Goal: Task Accomplishment & Management: Manage account settings

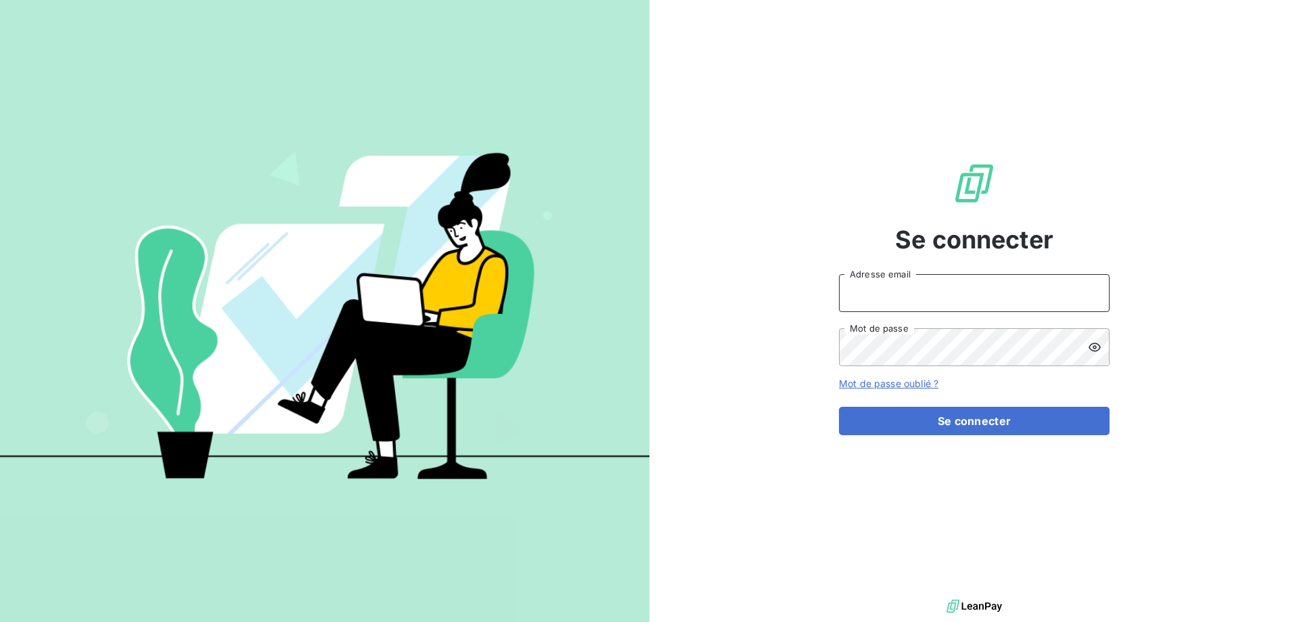
type input "[PERSON_NAME][EMAIL_ADDRESS][PERSON_NAME][DOMAIN_NAME]"
click at [1071, 441] on div "Se connecter [PERSON_NAME][EMAIL_ADDRESS][PERSON_NAME][DOMAIN_NAME] Adresse ema…" at bounding box center [974, 298] width 271 height 596
click at [1069, 438] on div "Se connecter [PERSON_NAME][EMAIL_ADDRESS][PERSON_NAME][DOMAIN_NAME] Adresse ema…" at bounding box center [974, 298] width 271 height 596
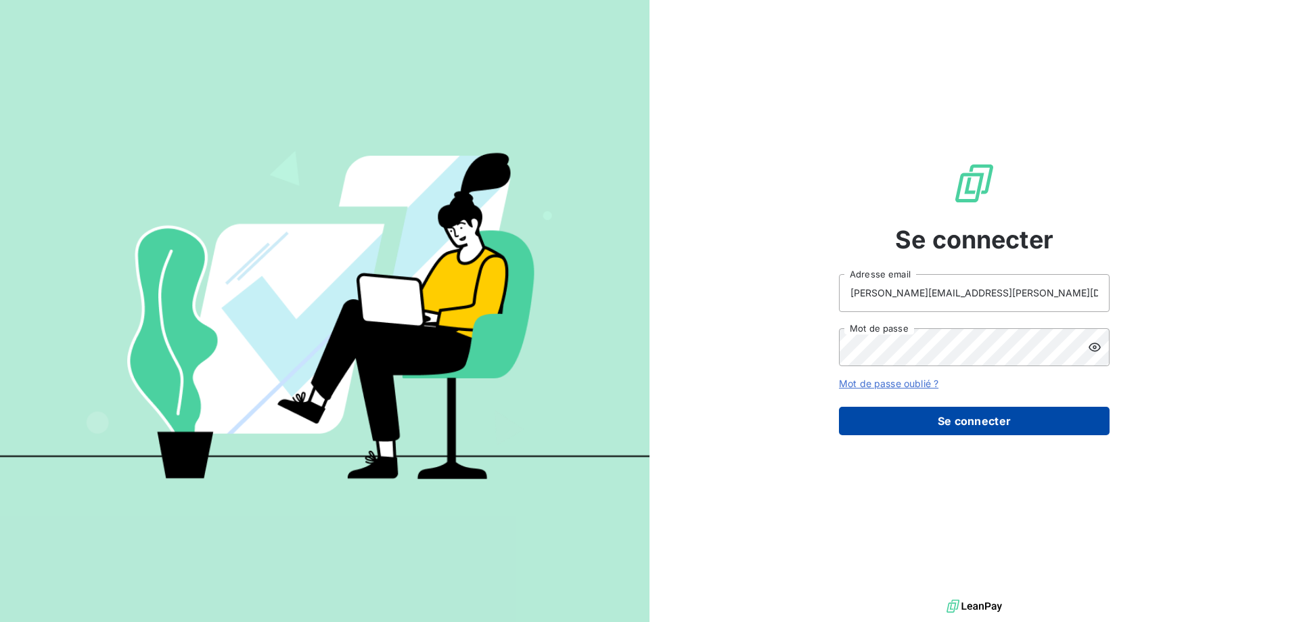
click at [1066, 430] on button "Se connecter" at bounding box center [974, 421] width 271 height 28
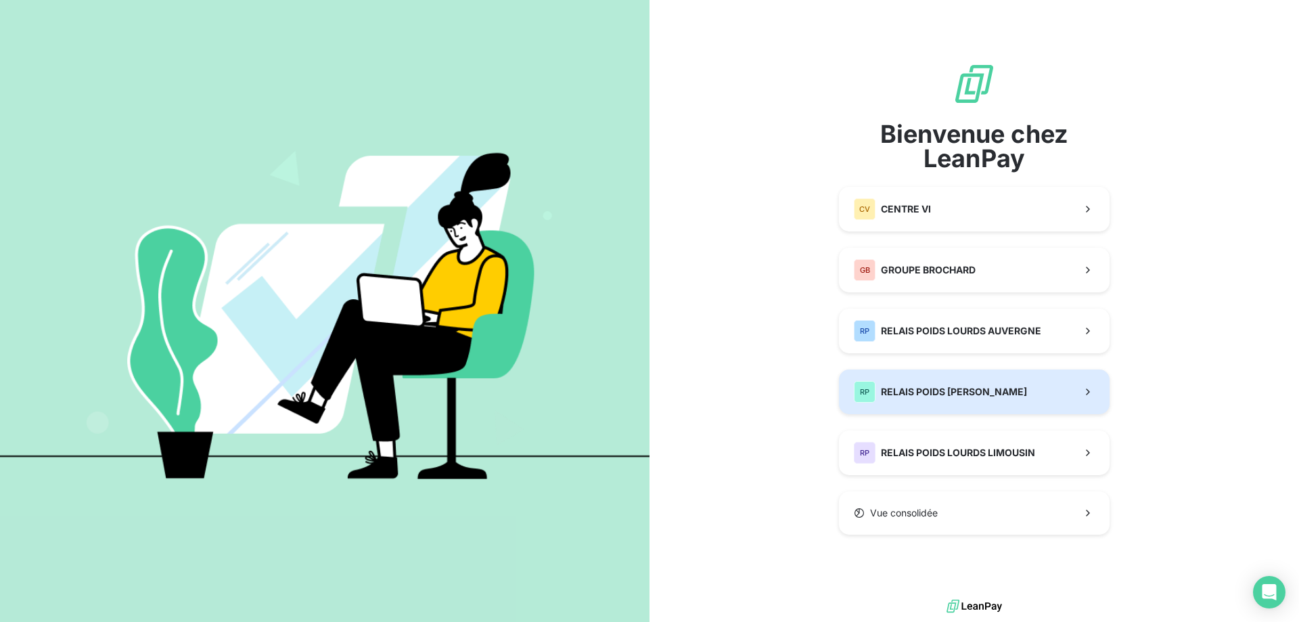
click at [1003, 384] on div "RP RELAIS POIDS [PERSON_NAME]" at bounding box center [940, 392] width 173 height 22
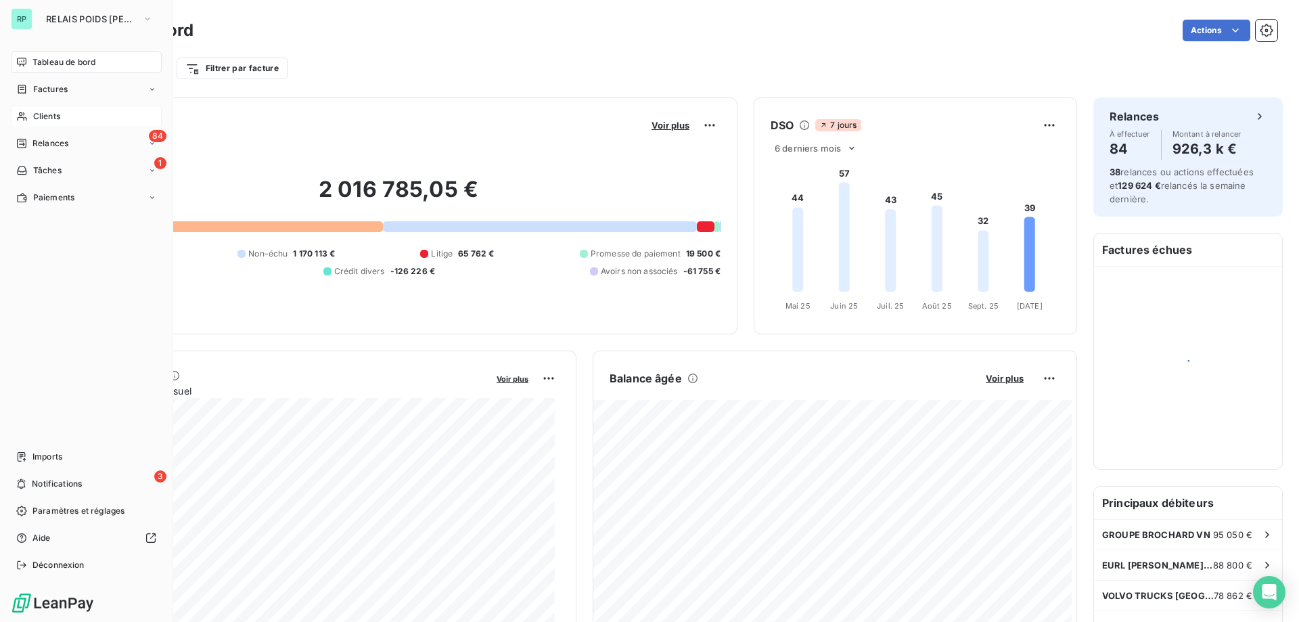
click at [61, 116] on div "Clients" at bounding box center [86, 117] width 151 height 22
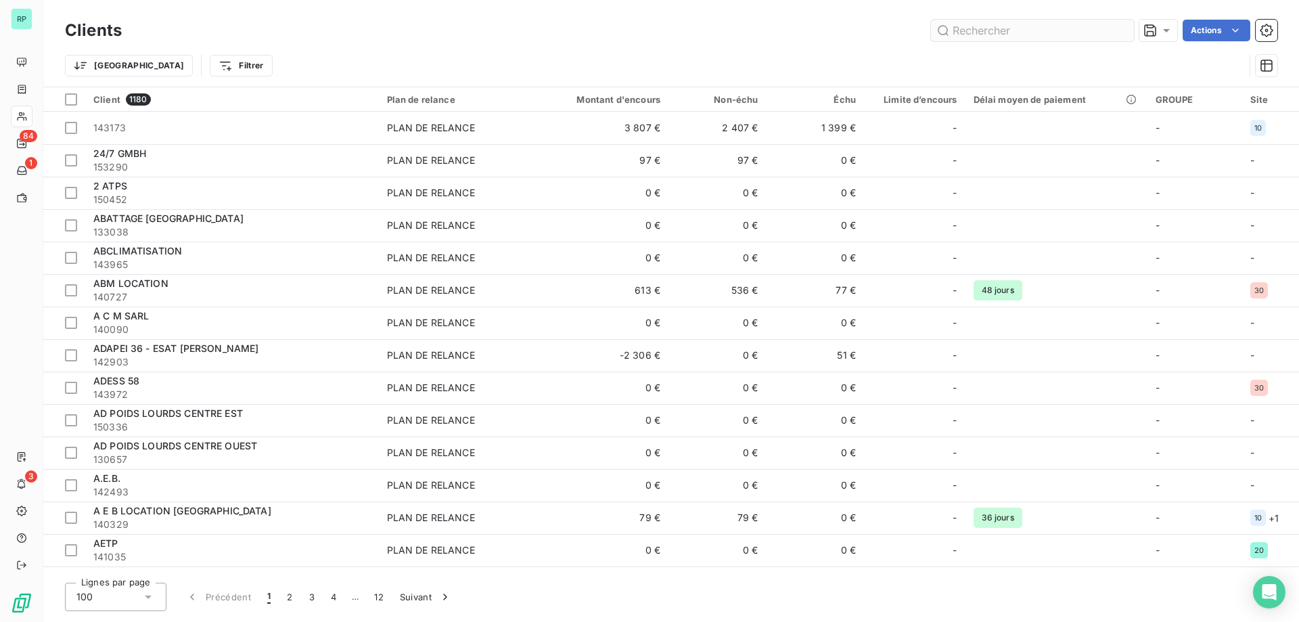
click at [999, 24] on input "text" at bounding box center [1032, 31] width 203 height 22
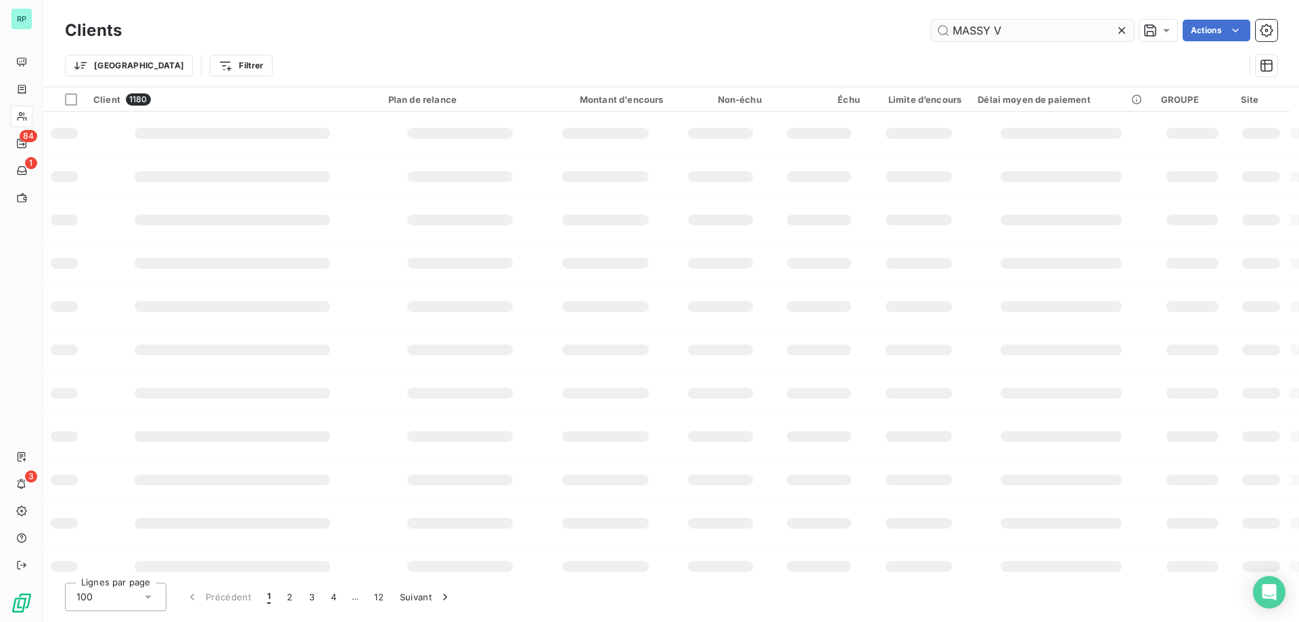
type input "MASSY V"
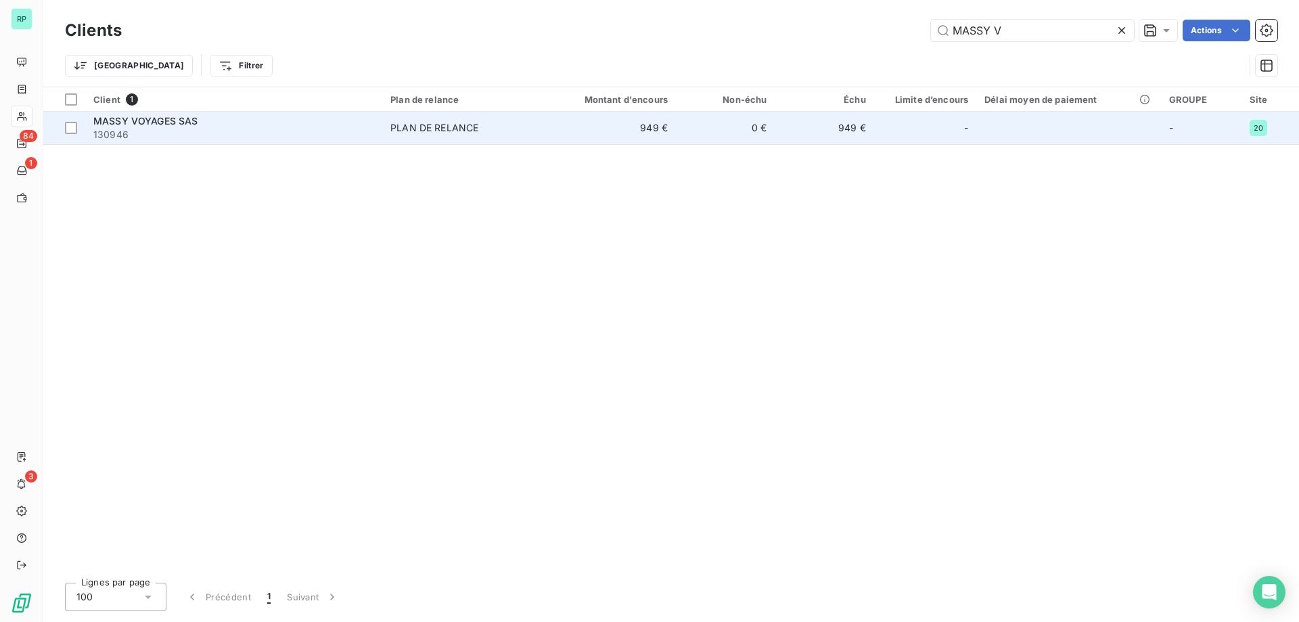
click at [204, 119] on div "MASSY VOYAGES SAS" at bounding box center [233, 121] width 281 height 14
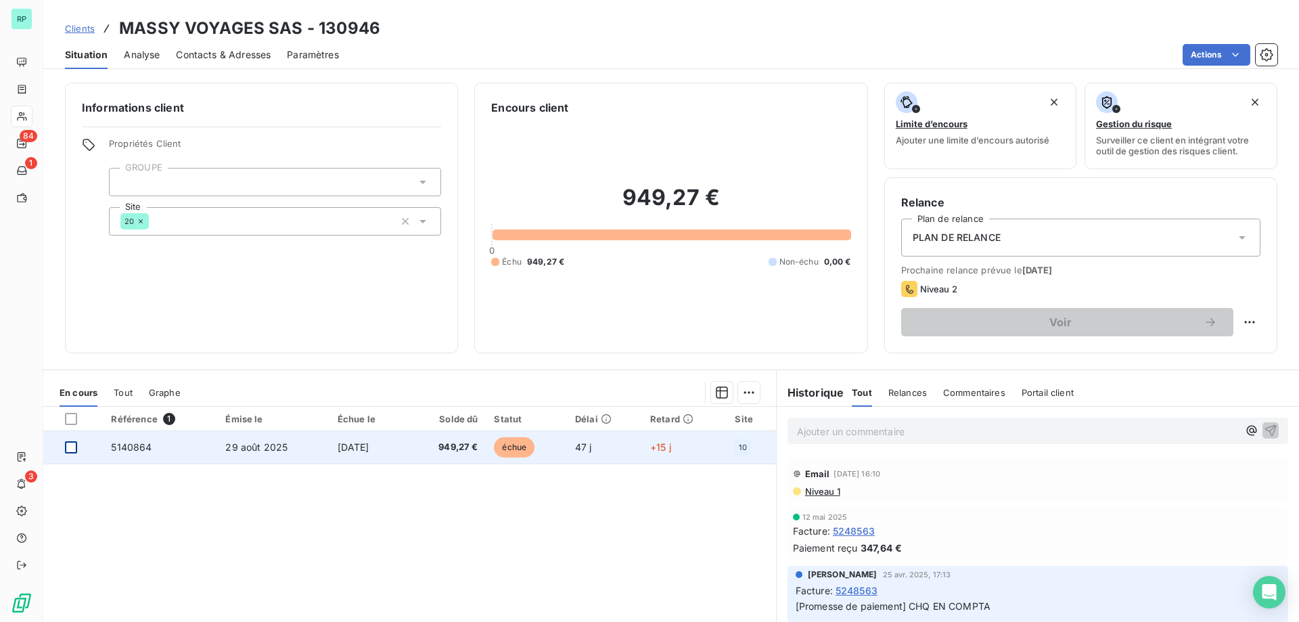
click at [66, 448] on div at bounding box center [71, 447] width 12 height 12
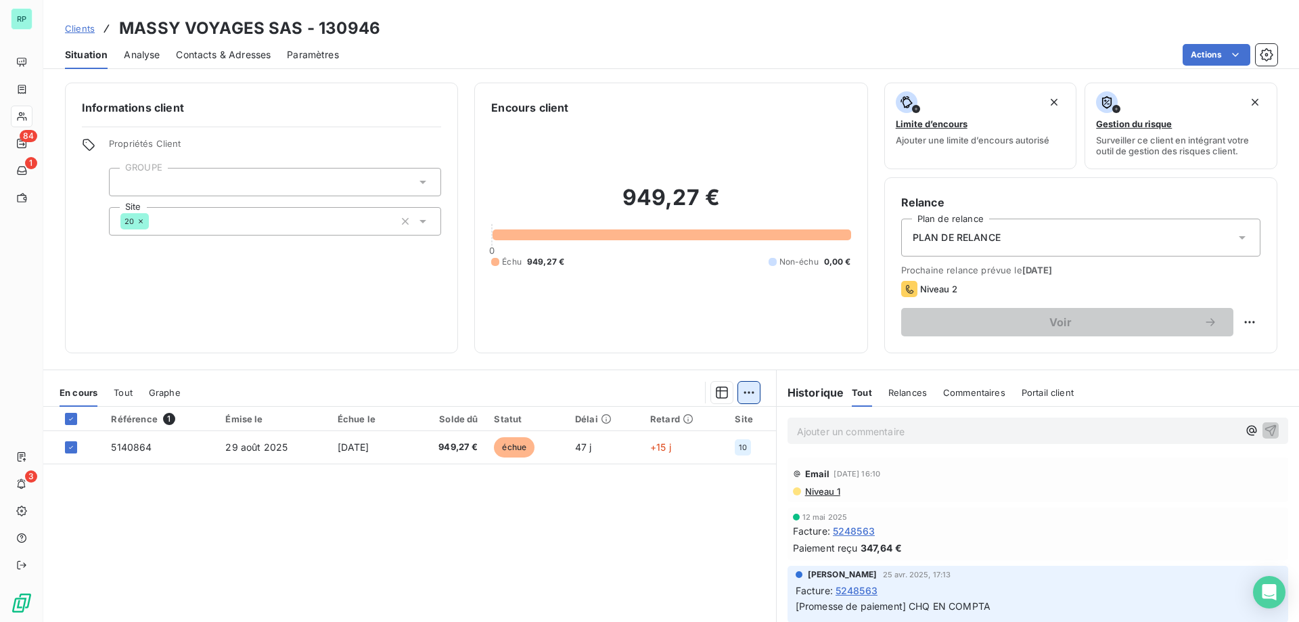
click at [738, 396] on html "RP 84 1 3 Clients MASSY VOYAGES SAS - 130946 Situation Analyse Contacts & Adres…" at bounding box center [649, 311] width 1299 height 622
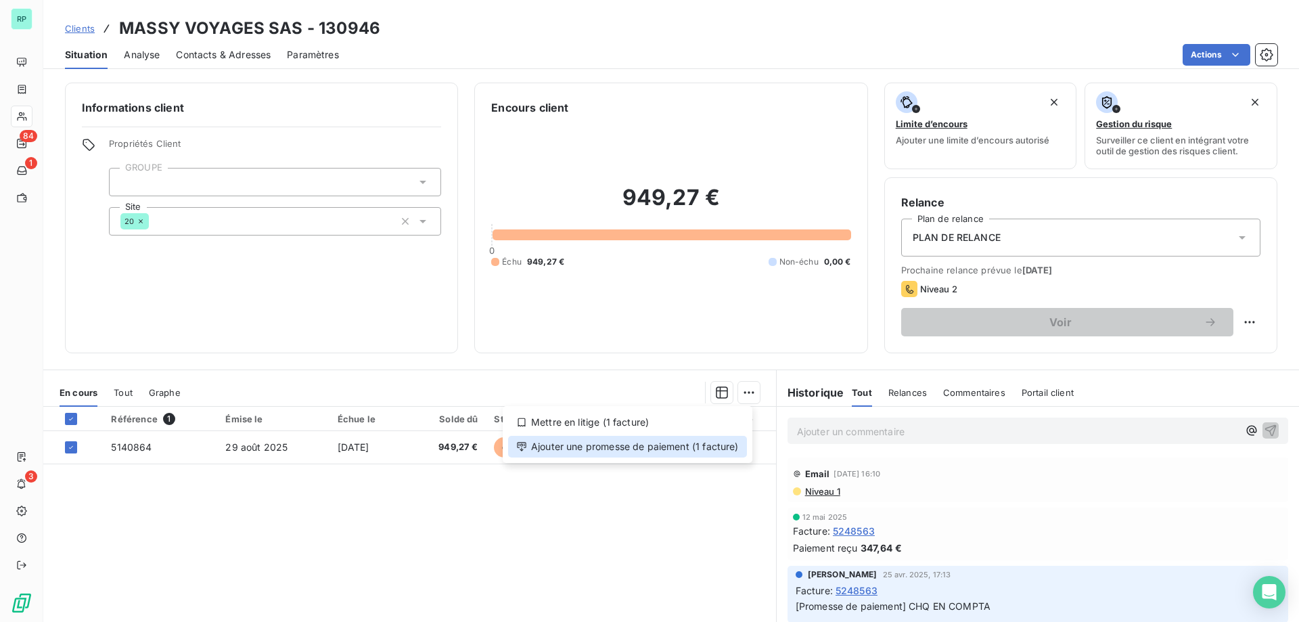
click at [678, 449] on div "Ajouter une promesse de paiement (1 facture)" at bounding box center [627, 447] width 239 height 22
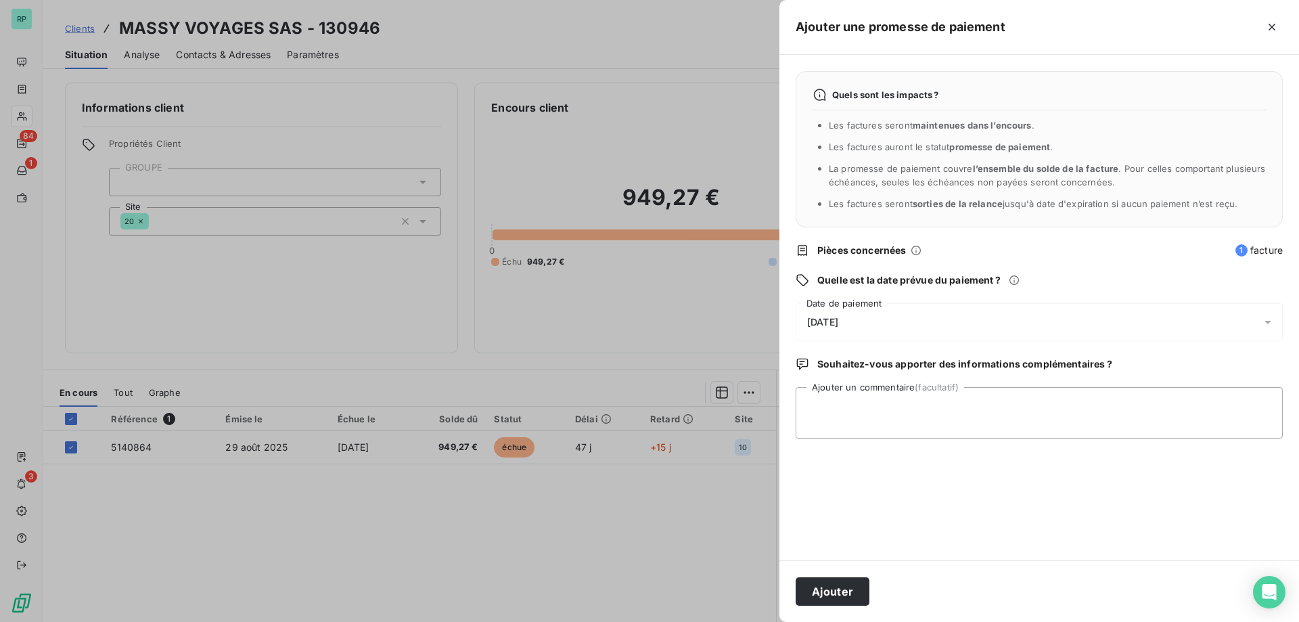
click at [860, 326] on div "[DATE]" at bounding box center [1039, 322] width 487 height 38
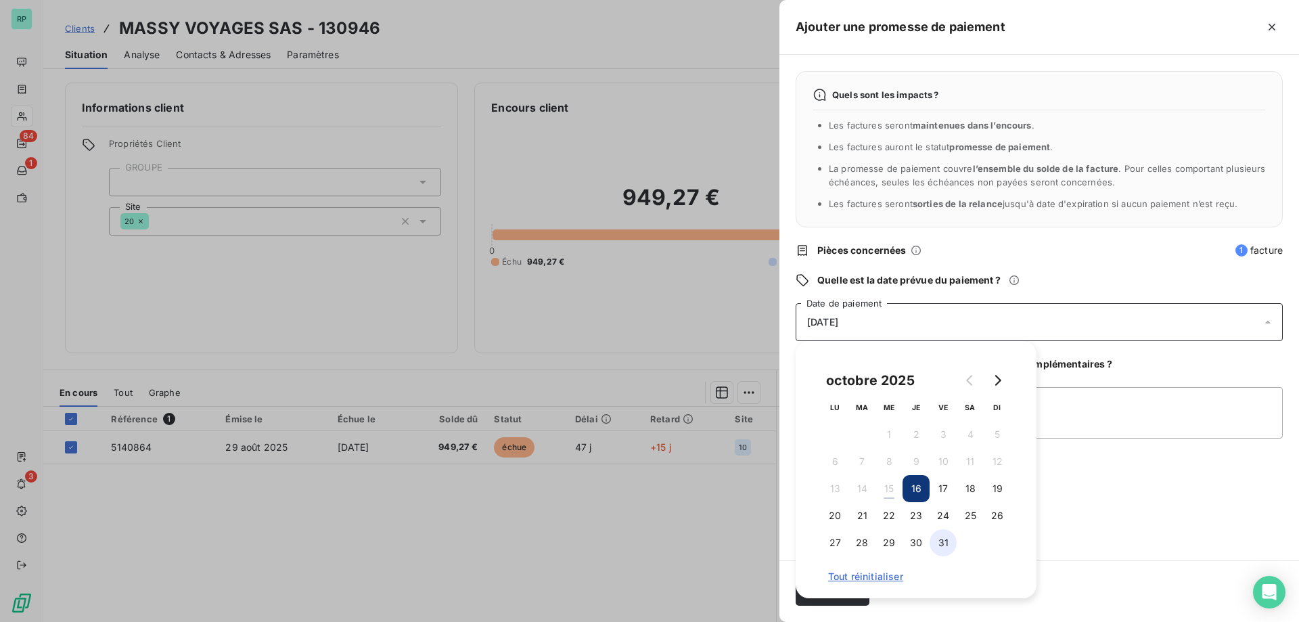
click at [944, 537] on button "31" at bounding box center [943, 542] width 27 height 27
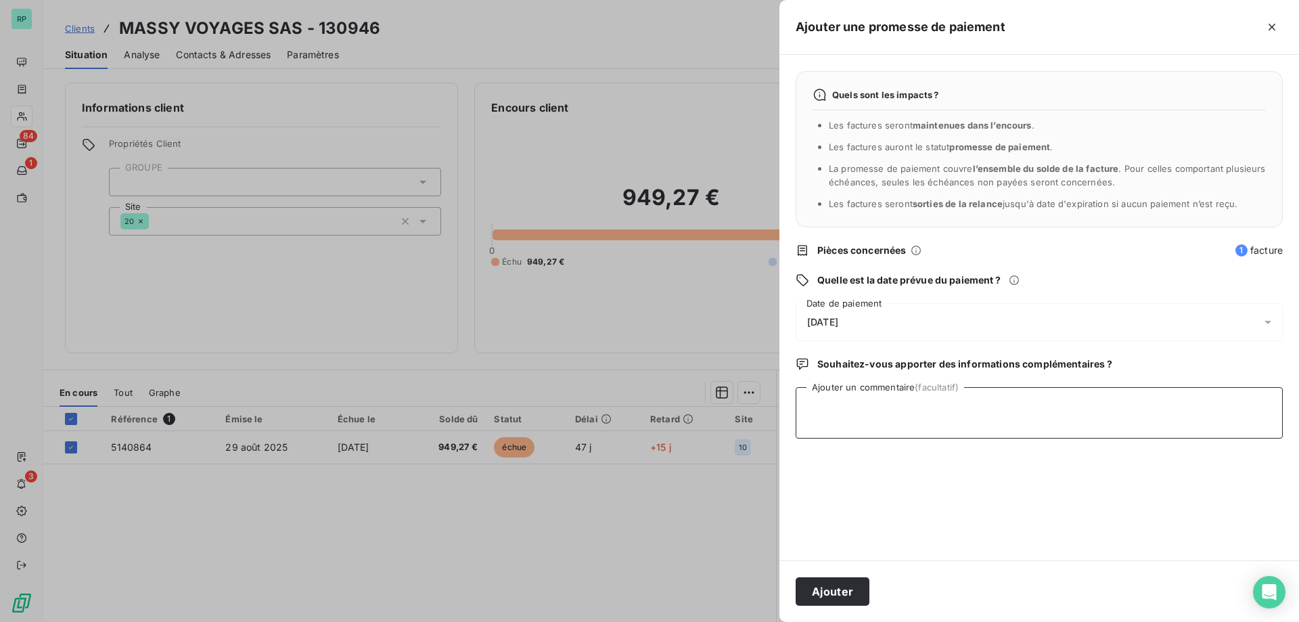
click at [1128, 415] on textarea "Ajouter un commentaire (facultatif)" at bounding box center [1039, 412] width 487 height 51
type textarea "CHQ EN COMPTA"
click at [827, 589] on button "Ajouter" at bounding box center [833, 591] width 74 height 28
